Goal: Check status: Check status

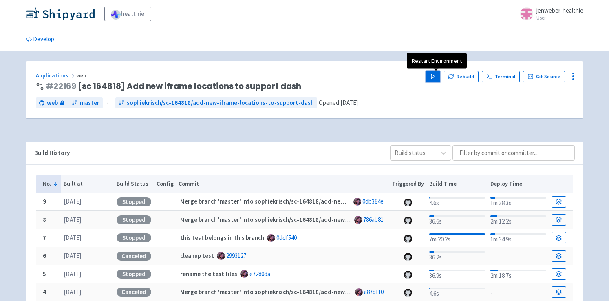
click at [435, 75] on polygon "button" at bounding box center [433, 76] width 4 height 4
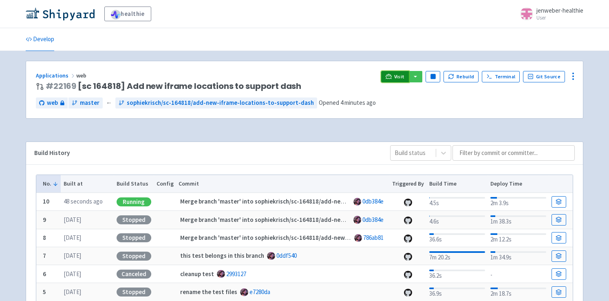
click at [399, 78] on span "Visit" at bounding box center [399, 76] width 11 height 7
